Goal: Obtain resource: Obtain resource

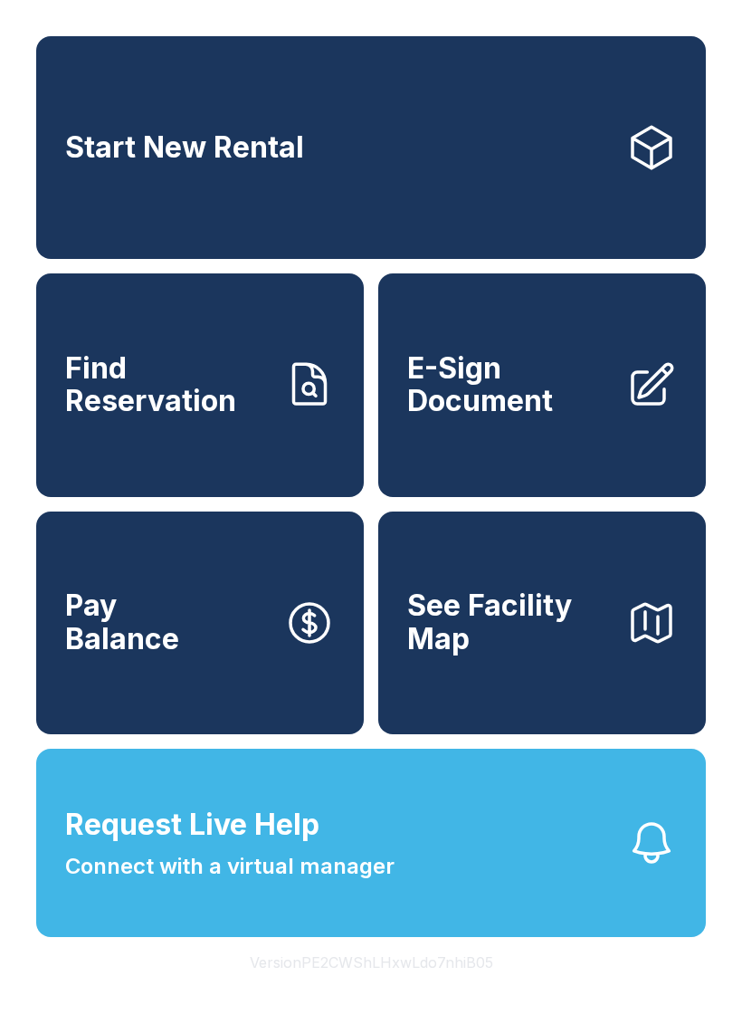
click at [511, 410] on span "E-Sign Document" at bounding box center [509, 385] width 205 height 66
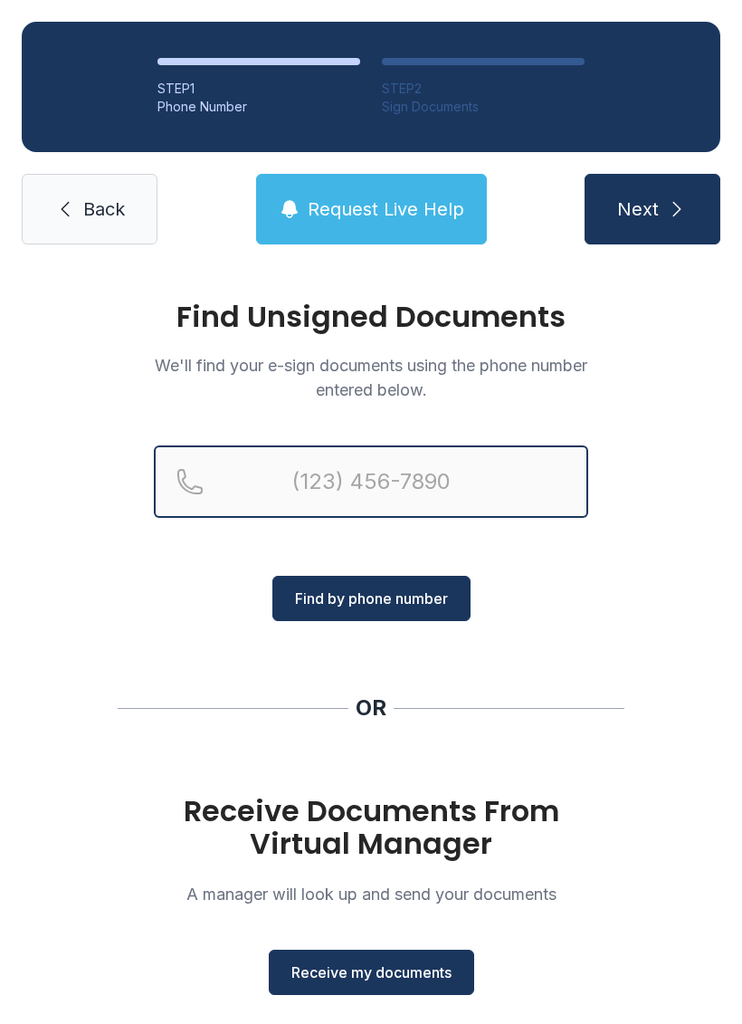
click at [338, 481] on input "Reservation phone number" at bounding box center [371, 481] width 435 height 72
type input "[PHONE_NUMBER]"
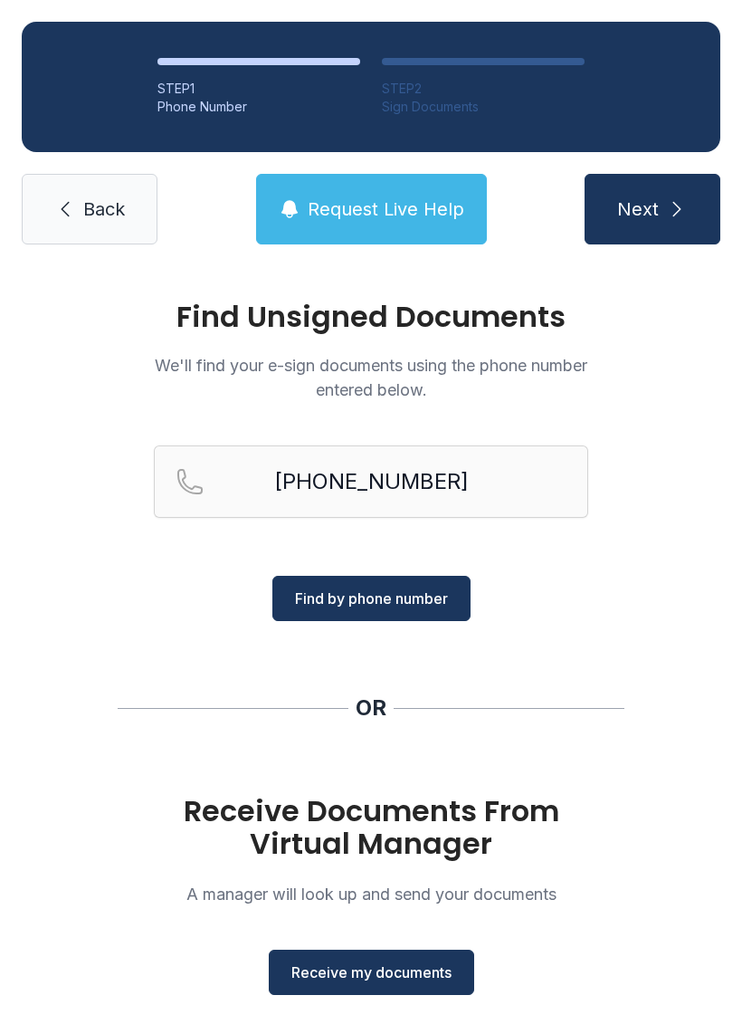
click at [395, 592] on span "Find by phone number" at bounding box center [371, 599] width 153 height 22
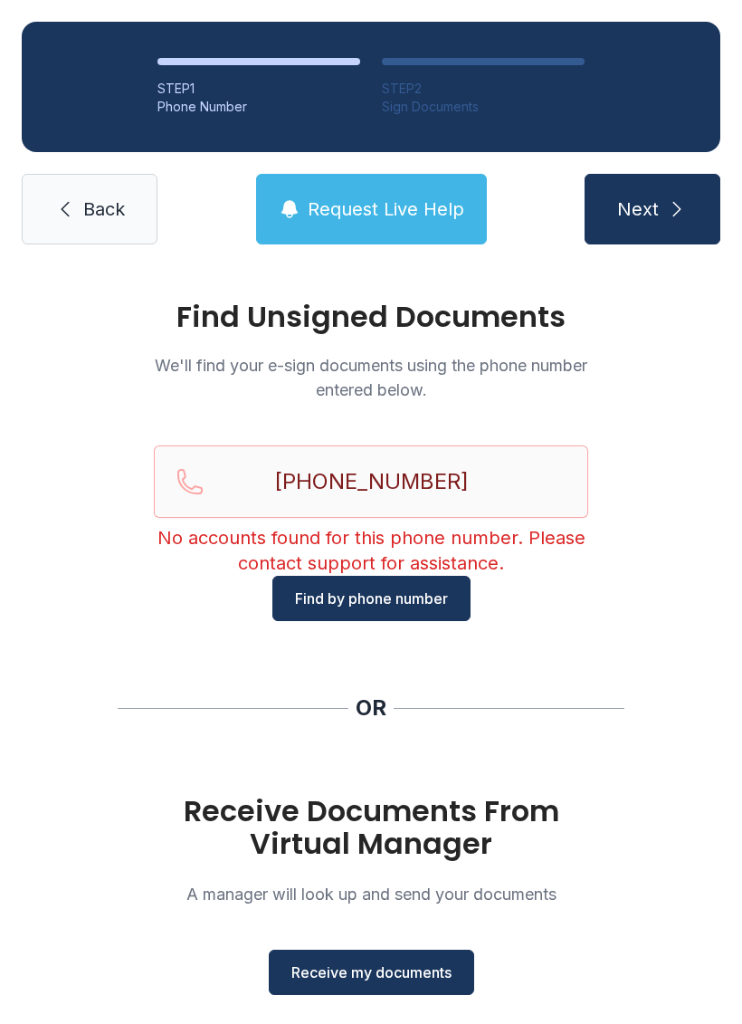
click at [652, 205] on span "Next" at bounding box center [638, 208] width 42 height 25
click at [374, 199] on span "Request Live Help" at bounding box center [386, 208] width 157 height 25
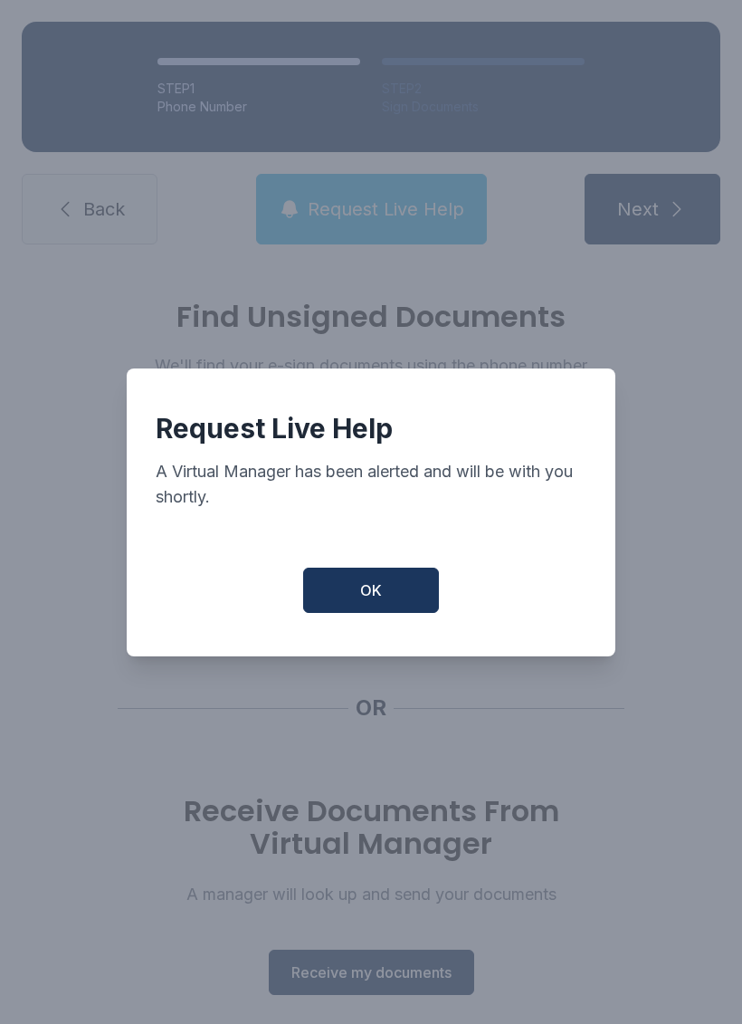
click at [397, 597] on button "OK" at bounding box center [371, 590] width 136 height 45
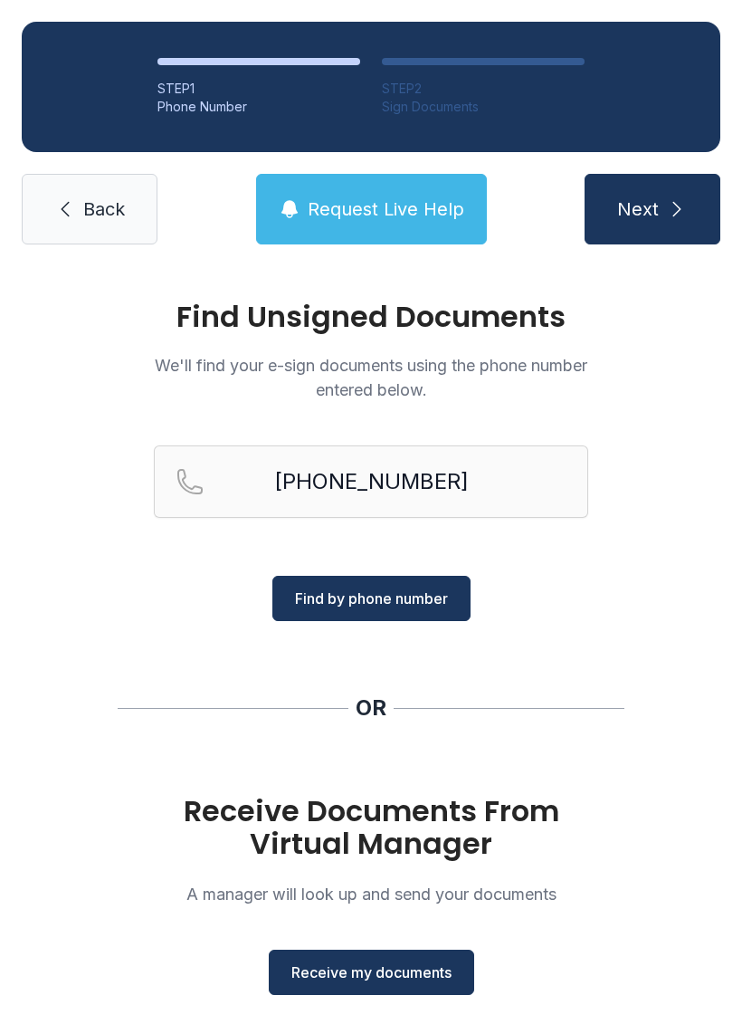
click at [657, 203] on span "Next" at bounding box center [638, 208] width 42 height 25
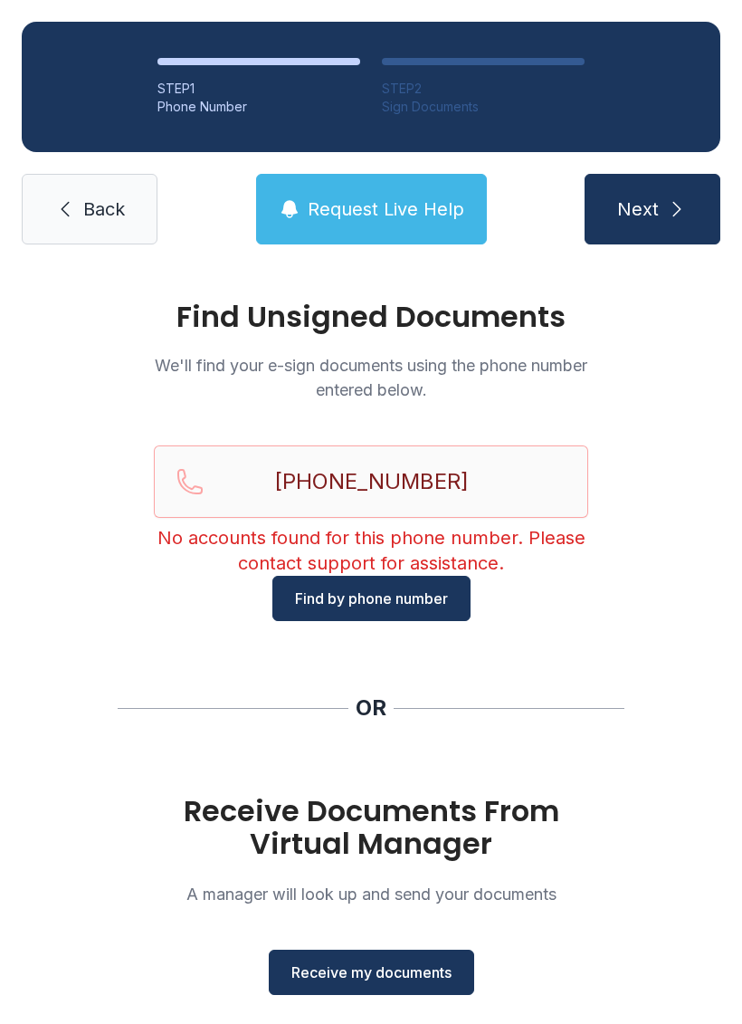
click at [662, 203] on button "Next" at bounding box center [653, 209] width 136 height 71
click at [397, 967] on span "Receive my documents" at bounding box center [371, 972] width 160 height 22
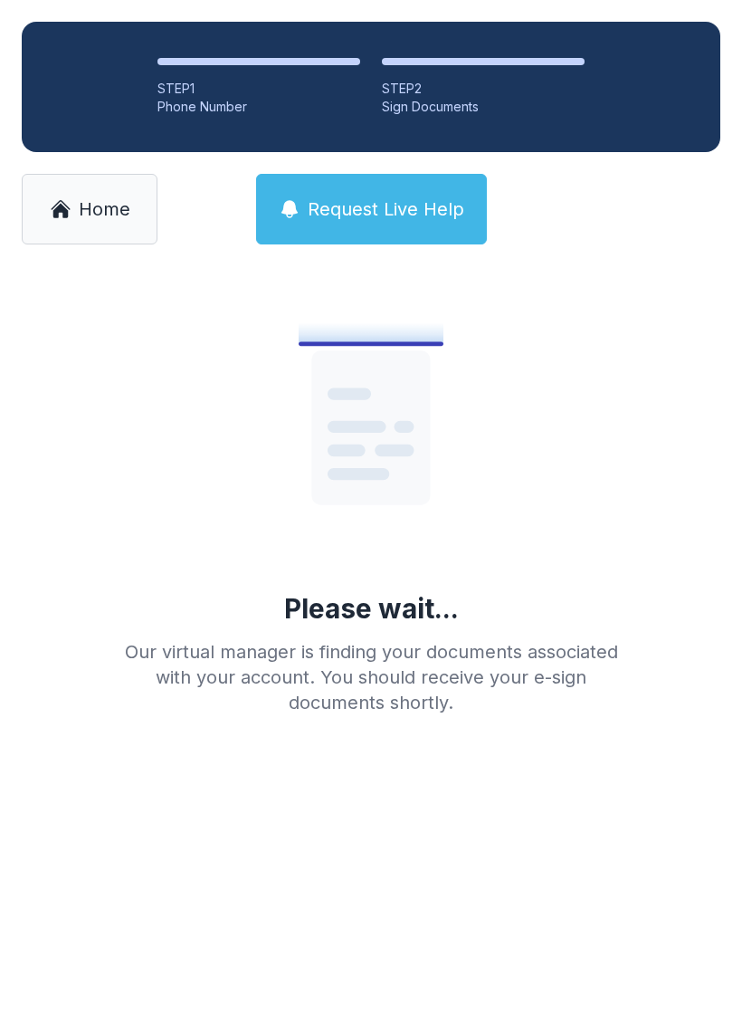
click at [358, 205] on span "Request Live Help" at bounding box center [386, 208] width 157 height 25
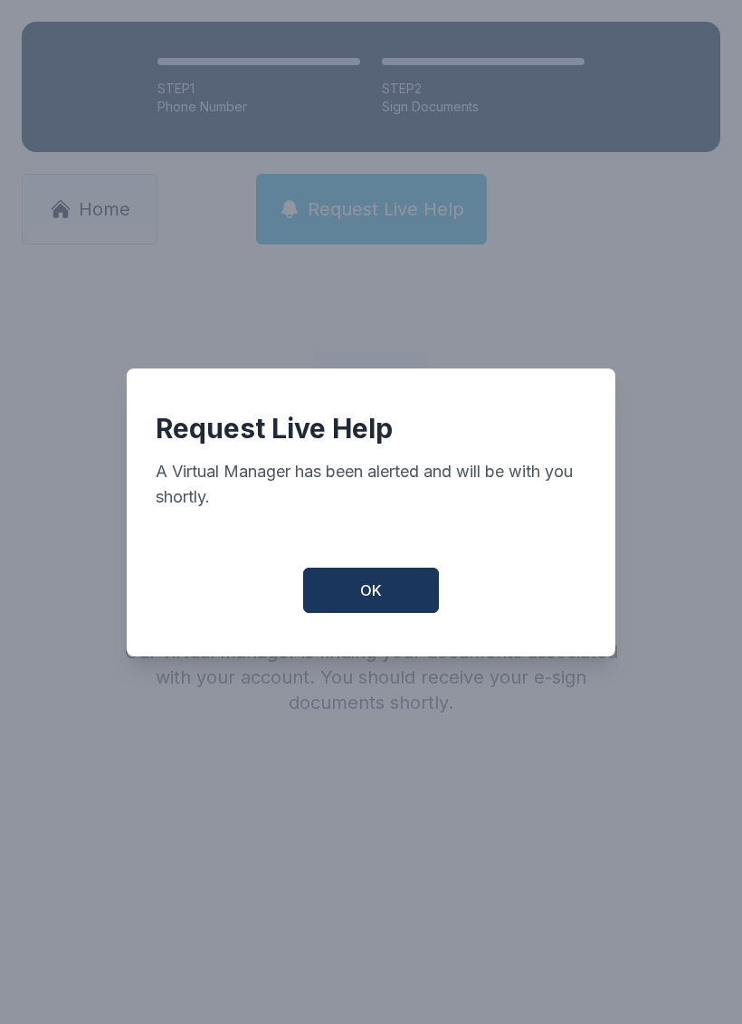
click at [373, 601] on span "OK" at bounding box center [371, 590] width 22 height 22
